Goal: Task Accomplishment & Management: Complete application form

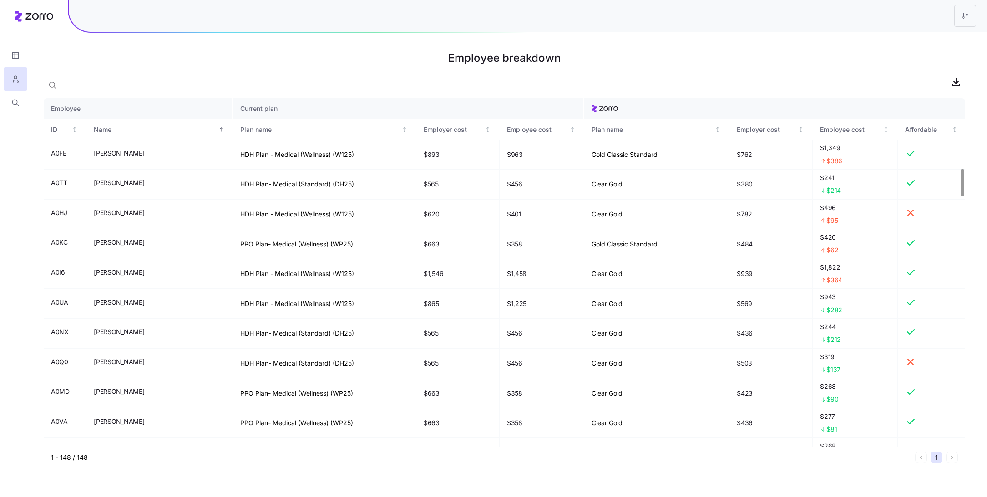
scroll to position [894, 0]
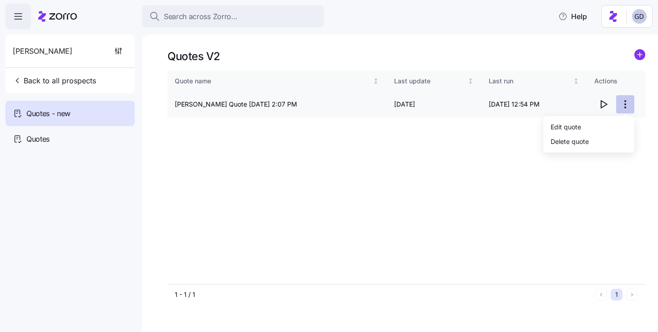
click at [629, 106] on html "Search across Zorro... Help [PERSON_NAME] Back to all prospects Quotes - new Qu…" at bounding box center [329, 163] width 658 height 326
click at [576, 120] on div "Edit quote" at bounding box center [589, 126] width 84 height 15
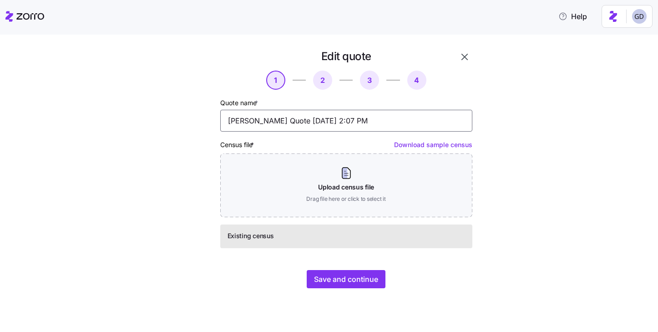
drag, startPoint x: 275, startPoint y: 124, endPoint x: 405, endPoint y: 129, distance: 129.7
click at [405, 130] on input "[PERSON_NAME] Quote [DATE] 2:07 PM" at bounding box center [346, 121] width 252 height 22
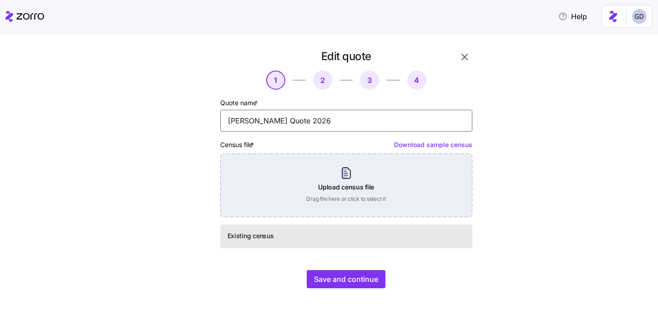
type input "[PERSON_NAME] Quote 2026"
click at [405, 186] on div "Upload census file Drag file here or click to select it" at bounding box center [346, 185] width 252 height 64
click at [321, 178] on div "Upload census file Drag file here or click to select it" at bounding box center [346, 185] width 252 height 64
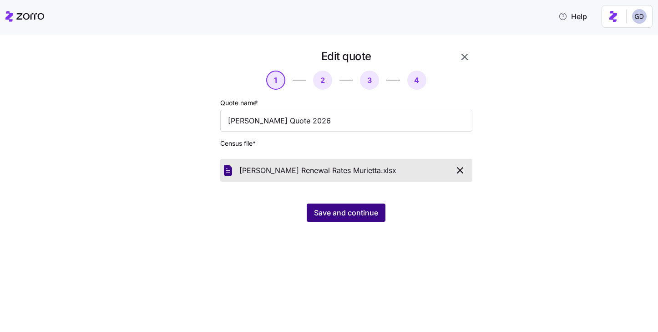
click at [360, 217] on span "Save and continue" at bounding box center [346, 212] width 64 height 11
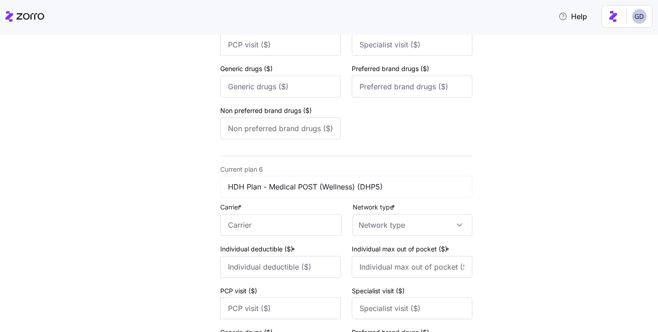
scroll to position [1466, 0]
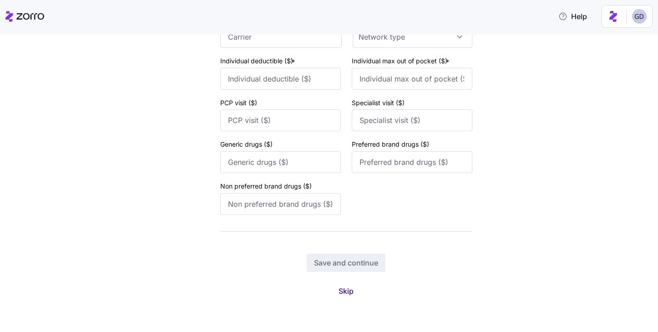
click at [345, 290] on span "Skip" at bounding box center [345, 290] width 15 height 11
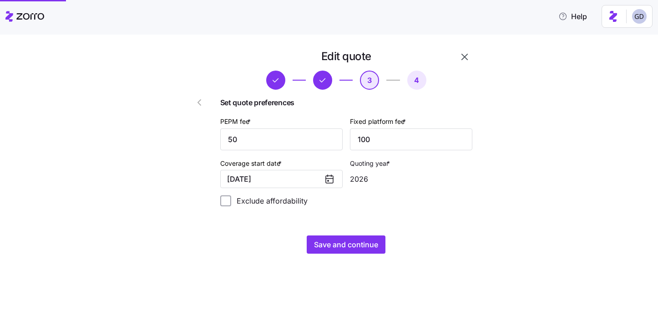
scroll to position [0, 0]
click at [341, 245] on span "Save and continue" at bounding box center [346, 244] width 64 height 11
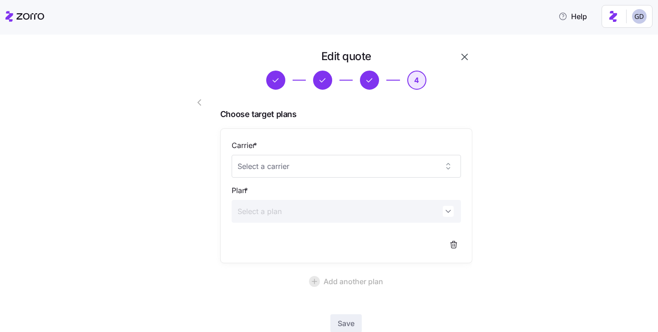
scroll to position [60, 0]
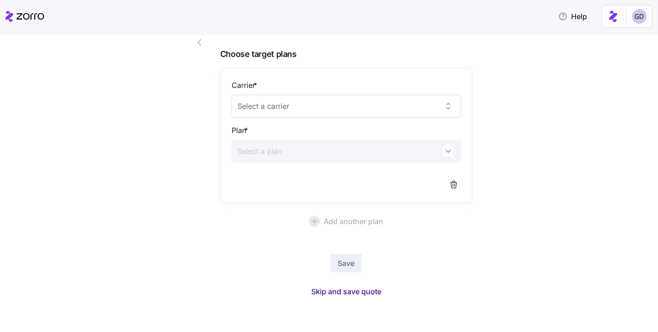
click at [362, 291] on span "Skip and save quote" at bounding box center [346, 291] width 70 height 11
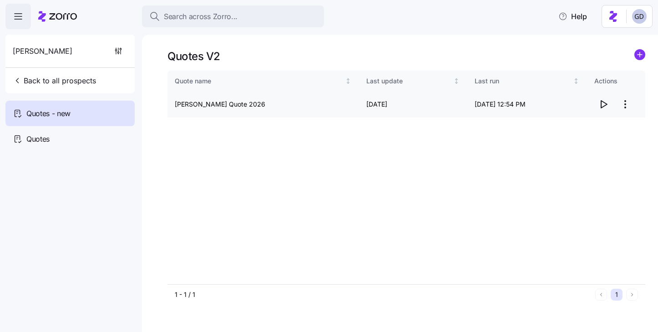
click at [603, 104] on icon "button" at bounding box center [603, 104] width 11 height 11
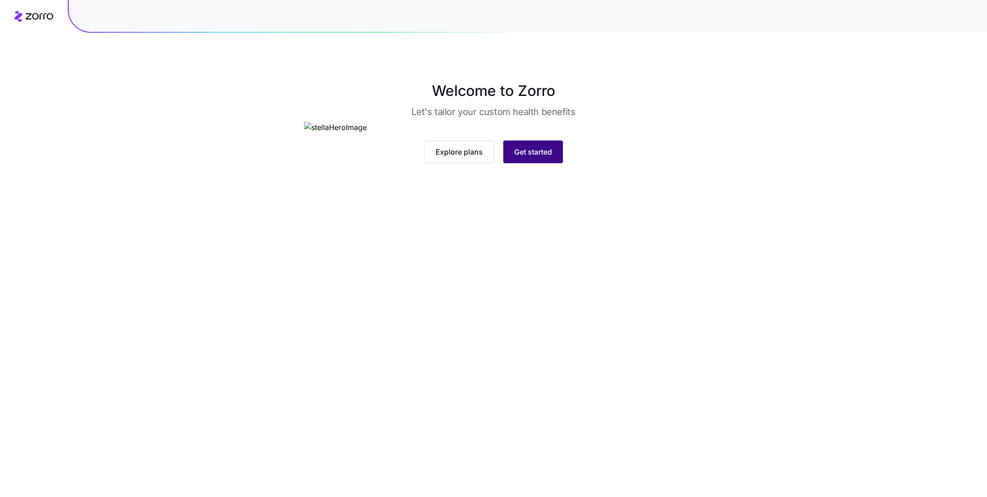
click at [538, 157] on span "Get started" at bounding box center [533, 151] width 38 height 11
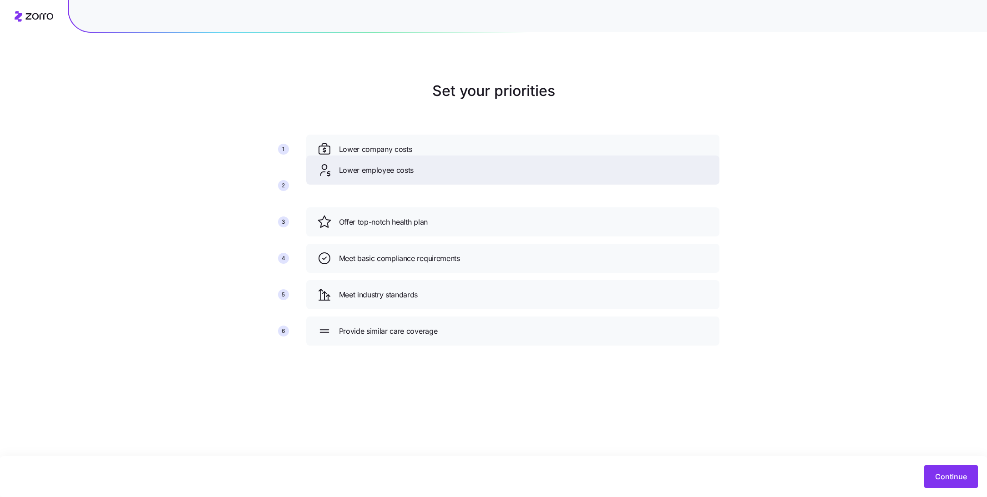
drag, startPoint x: 433, startPoint y: 225, endPoint x: 433, endPoint y: 173, distance: 51.9
click at [433, 173] on div "Lower employee costs" at bounding box center [512, 170] width 391 height 15
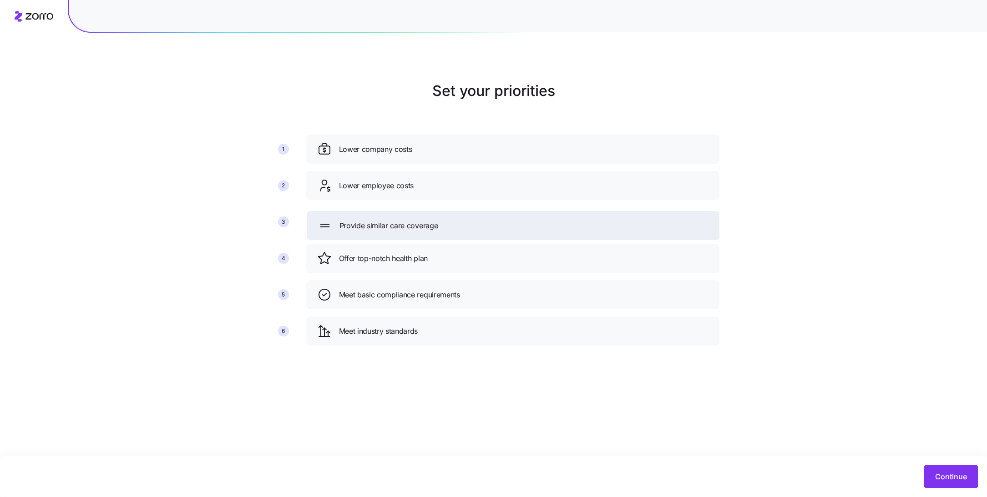
drag, startPoint x: 423, startPoint y: 332, endPoint x: 424, endPoint y: 227, distance: 105.5
click at [424, 227] on span "Provide similar care coverage" at bounding box center [388, 225] width 99 height 11
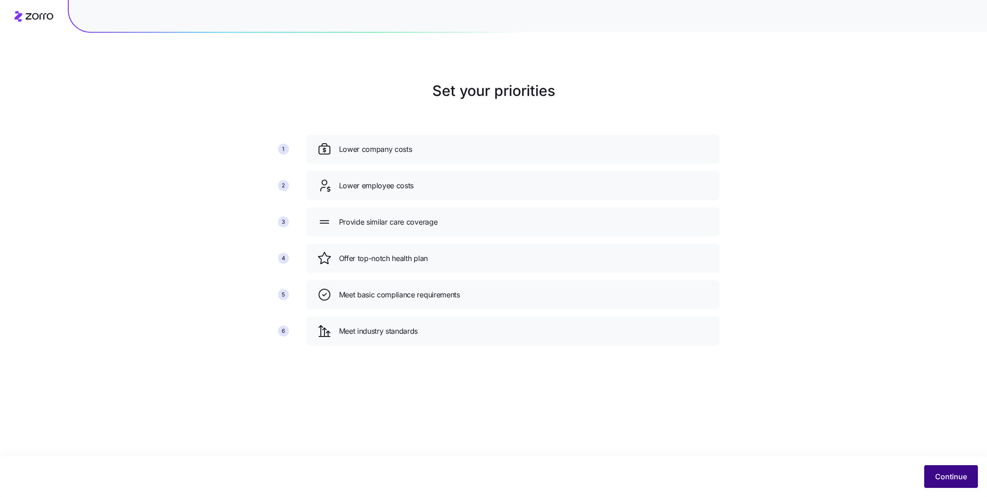
click at [955, 478] on span "Continue" at bounding box center [951, 476] width 32 height 11
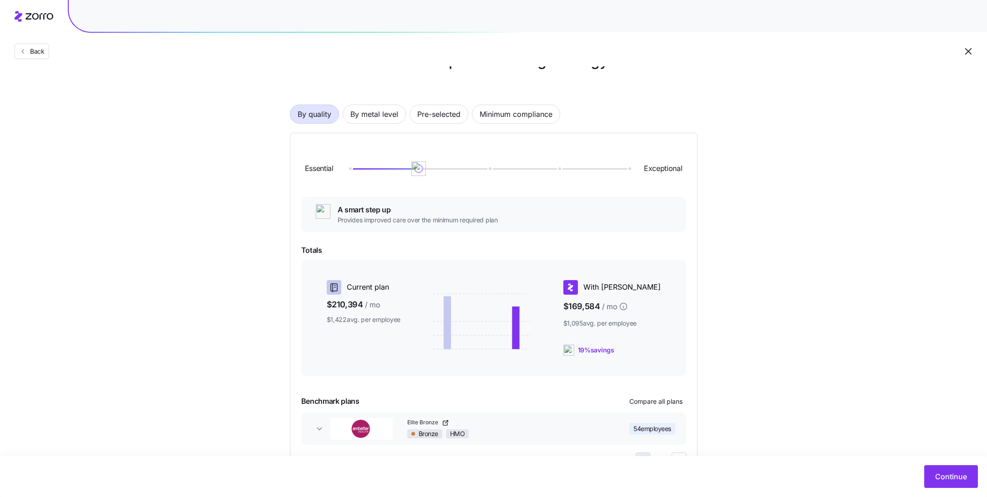
scroll to position [37, 0]
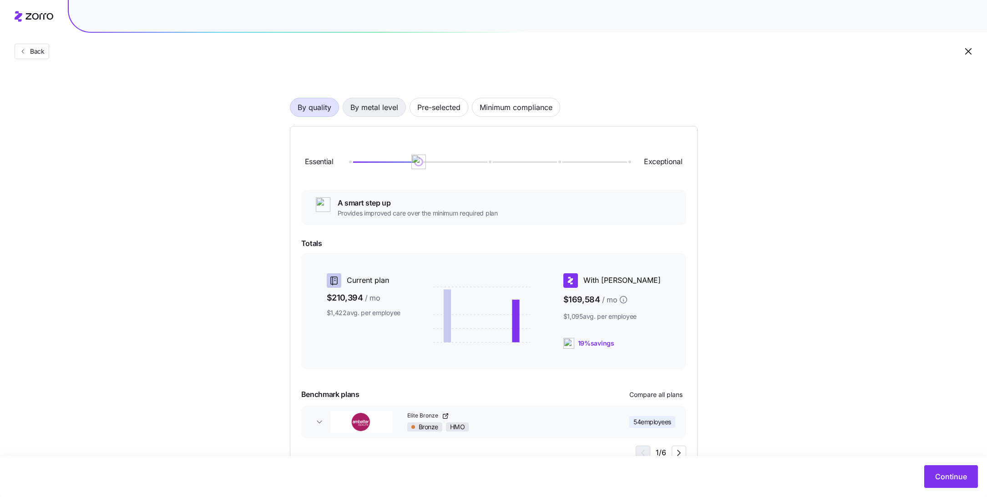
click at [376, 108] on span "By metal level" at bounding box center [374, 107] width 48 height 18
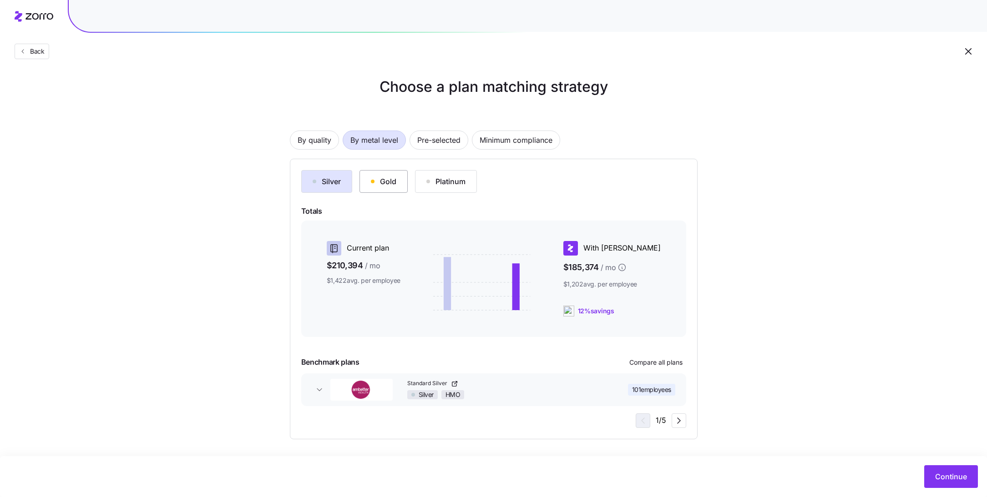
click at [376, 186] on div "Gold" at bounding box center [383, 181] width 25 height 11
click at [317, 181] on div "Silver" at bounding box center [327, 181] width 28 height 11
click at [375, 181] on div "Gold" at bounding box center [383, 181] width 25 height 11
click at [305, 178] on button "Silver" at bounding box center [326, 181] width 51 height 23
click at [600, 396] on div "Silver HMO" at bounding box center [506, 394] width 198 height 9
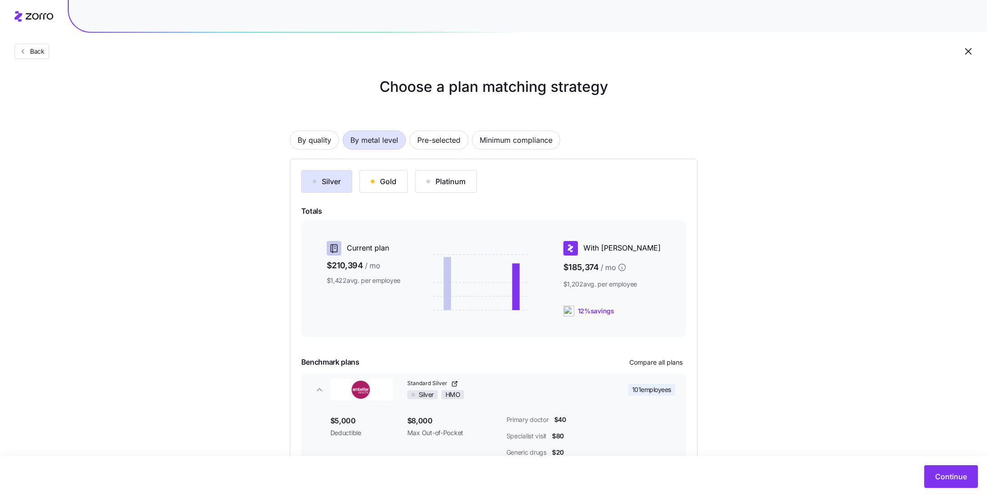
scroll to position [71, 0]
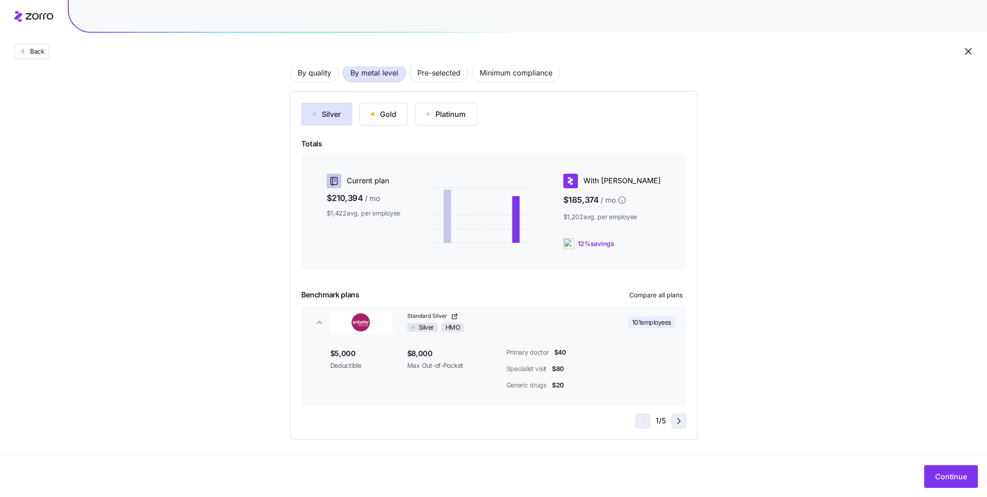
click at [679, 424] on icon "button" at bounding box center [678, 421] width 11 height 11
click at [678, 424] on icon "button" at bounding box center [678, 421] width 11 height 11
click at [676, 423] on icon "button" at bounding box center [678, 421] width 11 height 11
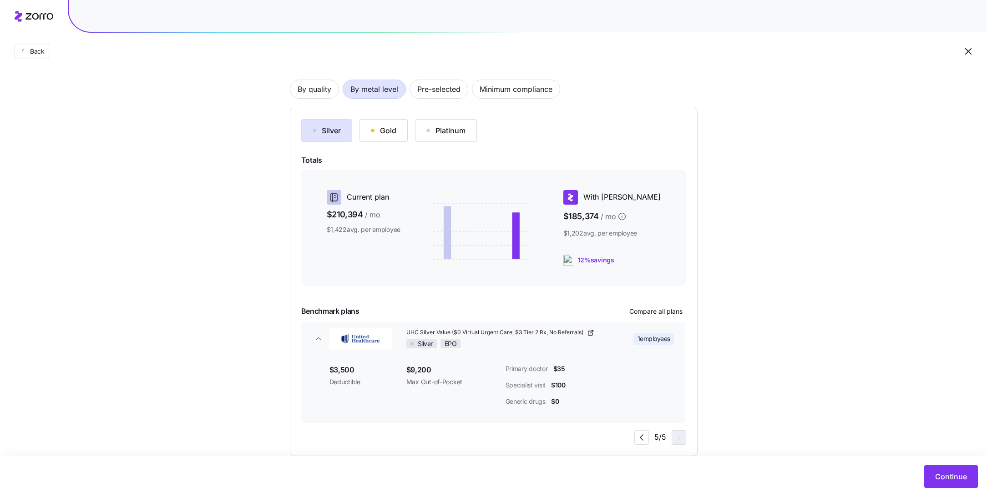
scroll to position [52, 0]
click at [433, 96] on span "Pre-selected" at bounding box center [438, 92] width 43 height 18
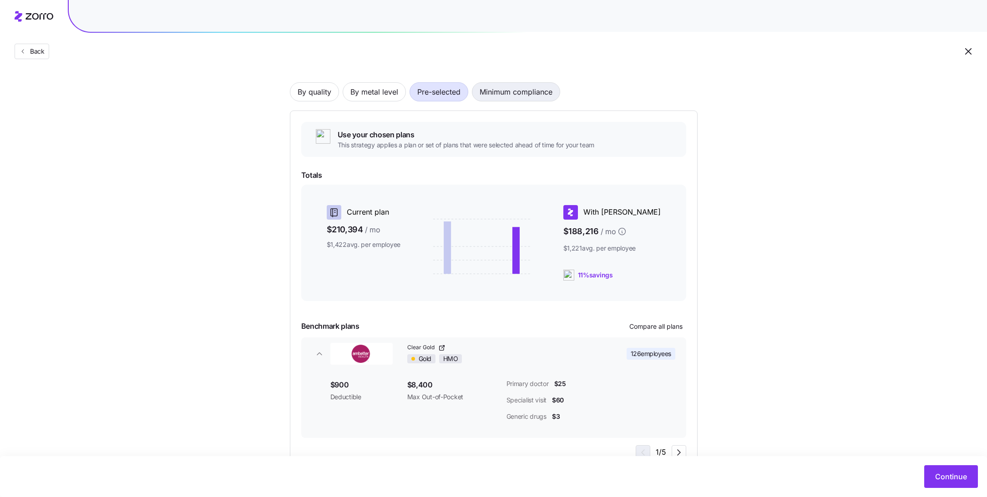
click at [494, 94] on span "Minimum compliance" at bounding box center [515, 92] width 73 height 18
click at [428, 95] on span "Pre-selected" at bounding box center [438, 92] width 43 height 18
click at [381, 94] on span "By metal level" at bounding box center [374, 92] width 48 height 18
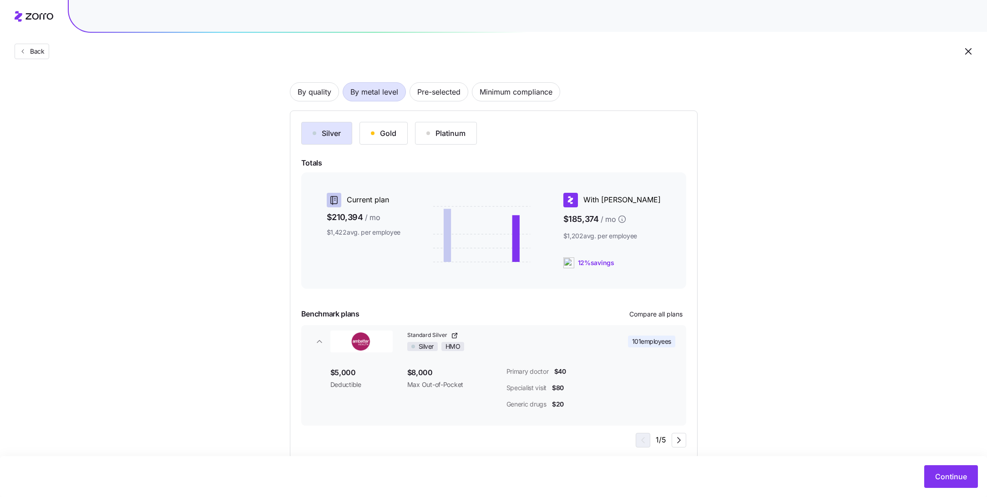
scroll to position [71, 0]
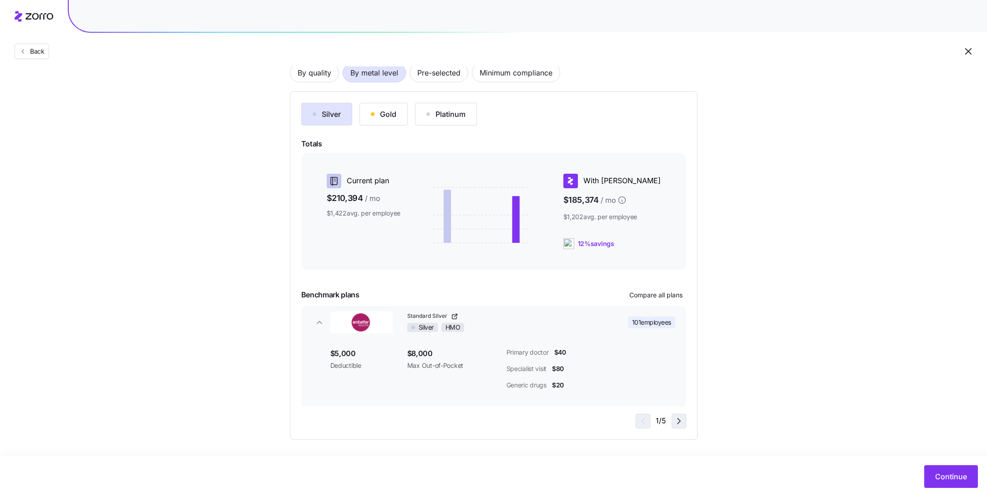
click at [681, 424] on icon "button" at bounding box center [678, 421] width 11 height 11
click at [370, 119] on button "Gold" at bounding box center [383, 114] width 48 height 23
click at [681, 425] on icon "button" at bounding box center [678, 421] width 11 height 11
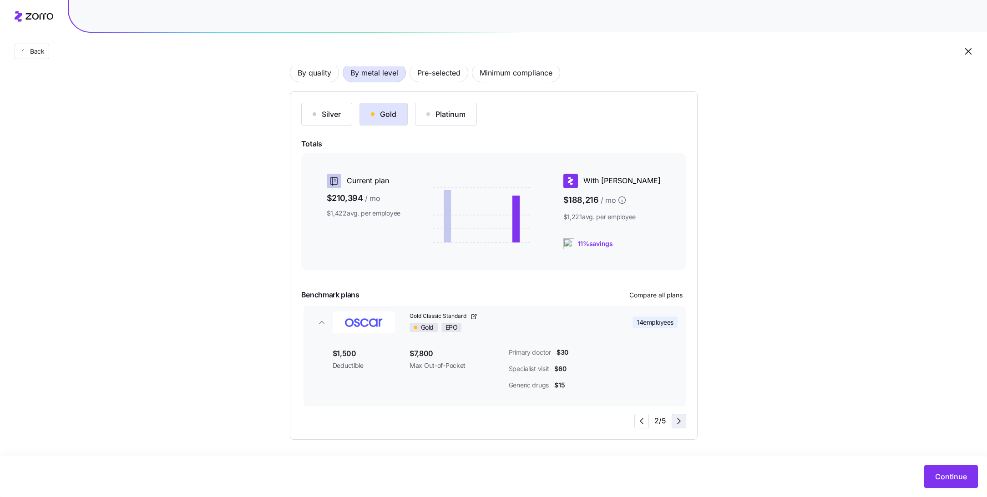
click at [681, 425] on icon "button" at bounding box center [678, 421] width 11 height 11
click at [681, 423] on icon "button" at bounding box center [678, 421] width 11 height 11
click at [326, 111] on div "Silver" at bounding box center [327, 114] width 28 height 11
click at [315, 71] on span "By quality" at bounding box center [315, 73] width 34 height 18
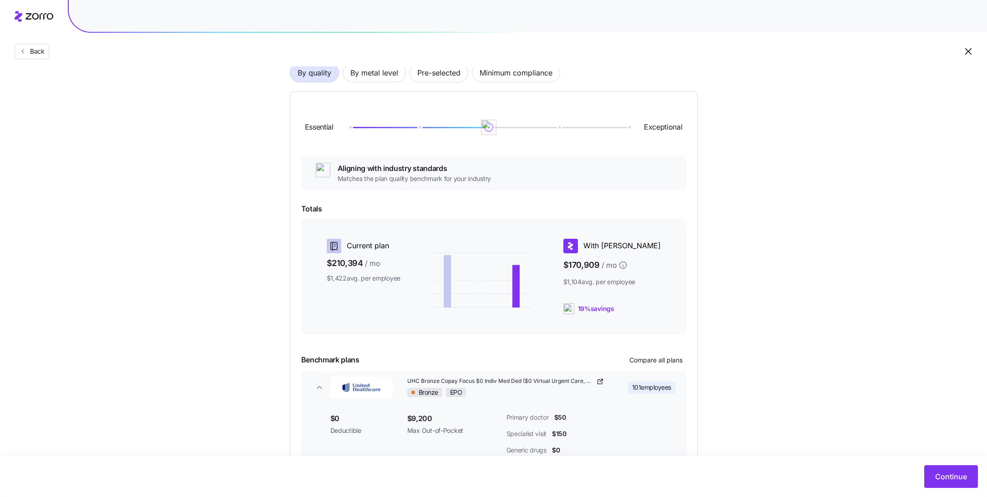
click at [491, 128] on div at bounding box center [488, 127] width 279 height 5
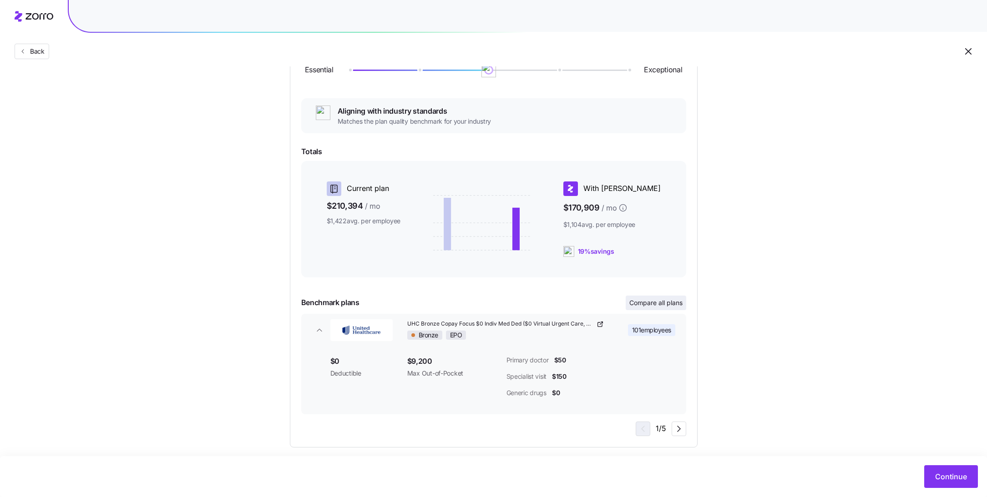
scroll to position [136, 0]
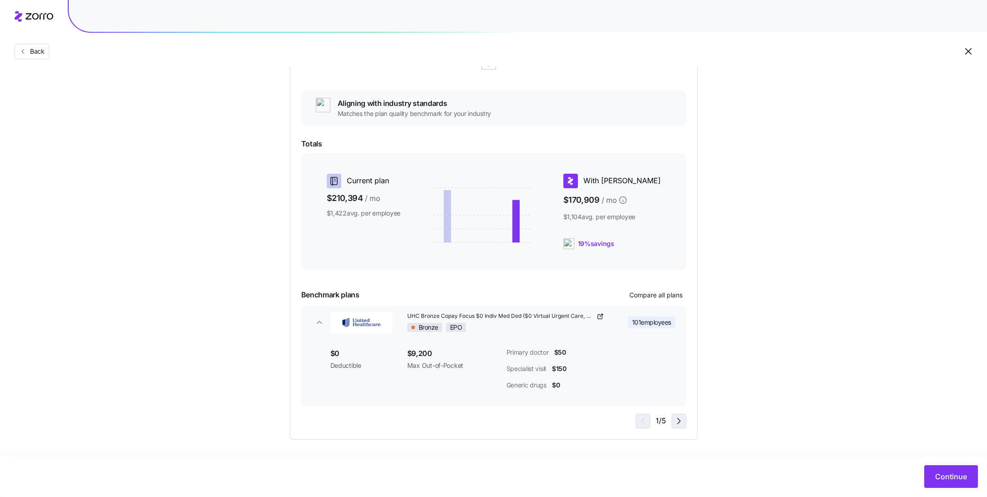
click at [676, 418] on icon "button" at bounding box center [678, 421] width 11 height 11
click at [678, 420] on icon "button" at bounding box center [678, 421] width 11 height 11
